Goal: Find specific page/section: Find specific page/section

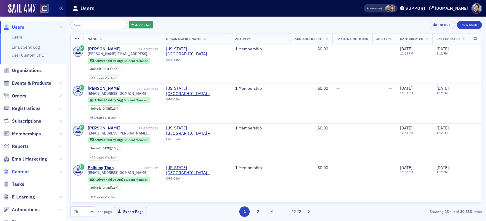
click at [24, 172] on span "Content" at bounding box center [20, 172] width 17 height 7
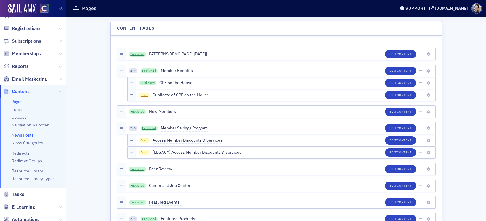
scroll to position [53, 0]
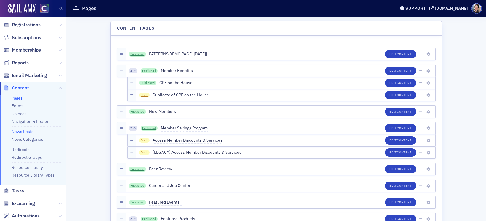
drag, startPoint x: 21, startPoint y: 132, endPoint x: 15, endPoint y: 132, distance: 5.4
click at [21, 132] on link "News Posts" at bounding box center [23, 131] width 22 height 5
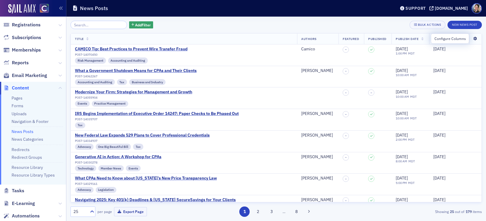
click at [476, 38] on icon at bounding box center [476, 39] width 12 height 4
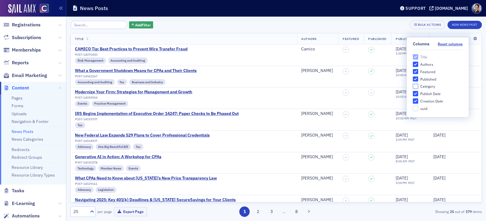
click at [417, 86] on input "Category" at bounding box center [415, 86] width 5 height 5
checkbox input "true"
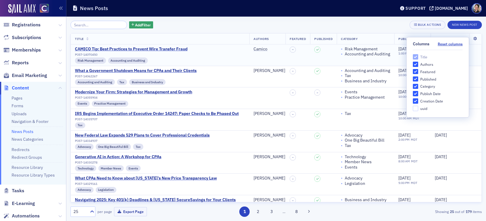
click at [327, 55] on td at bounding box center [323, 54] width 27 height 21
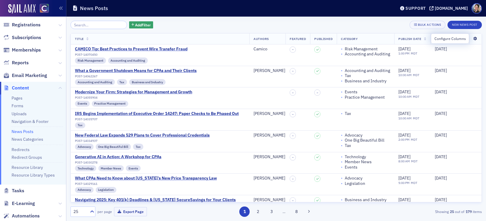
click at [475, 38] on icon at bounding box center [476, 39] width 12 height 4
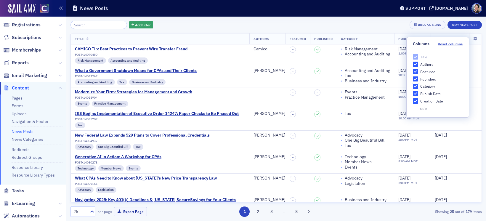
drag, startPoint x: 415, startPoint y: 87, endPoint x: 420, endPoint y: 85, distance: 5.2
click at [415, 86] on input "Category" at bounding box center [415, 86] width 5 height 5
checkbox input "false"
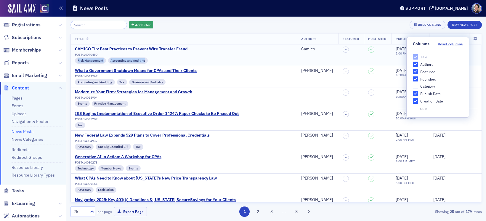
drag, startPoint x: 77, startPoint y: 61, endPoint x: 145, endPoint y: 61, distance: 67.3
click at [145, 61] on div "Risk Management Accounting and Auditing" at bounding box center [111, 61] width 73 height 6
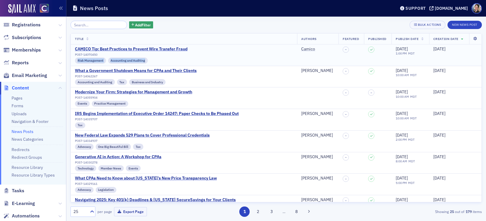
copy div "Risk Management Accounting and Auditing"
